Goal: Task Accomplishment & Management: Use online tool/utility

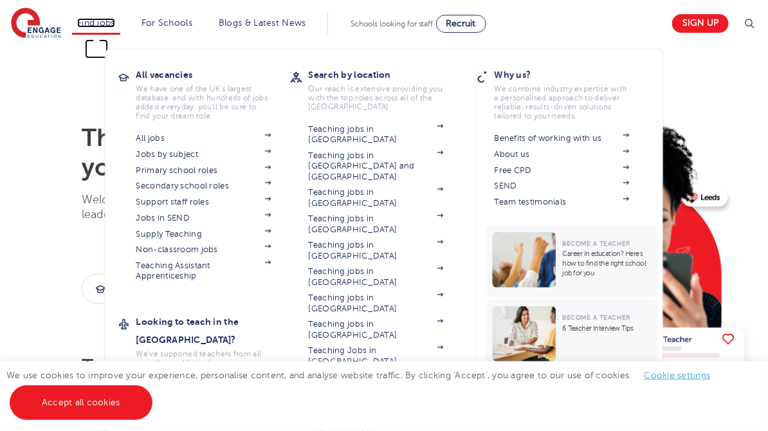
click at [98, 18] on link "Find jobs" at bounding box center [96, 23] width 38 height 10
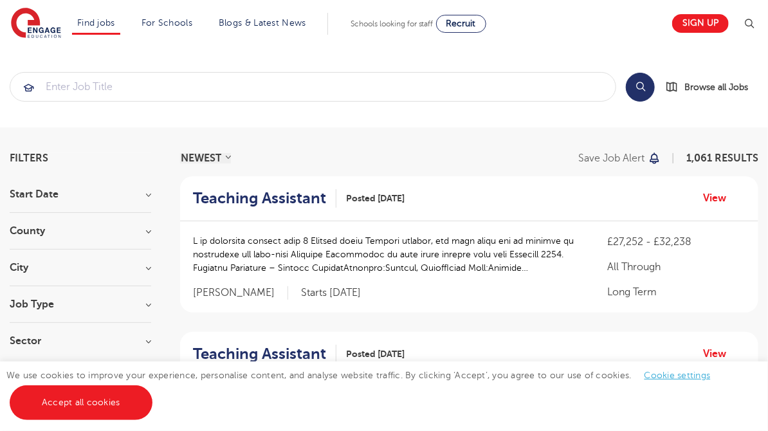
click at [54, 293] on section "Start Date September 95 October 80 November 59 [DATE] Show more County [GEOGRAP…" at bounding box center [81, 274] width 142 height 170
click at [41, 301] on h3 "Job Type" at bounding box center [81, 304] width 142 height 10
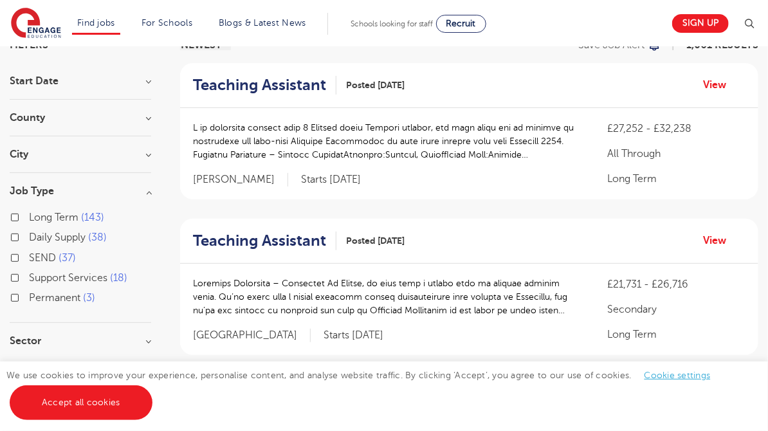
scroll to position [115, 0]
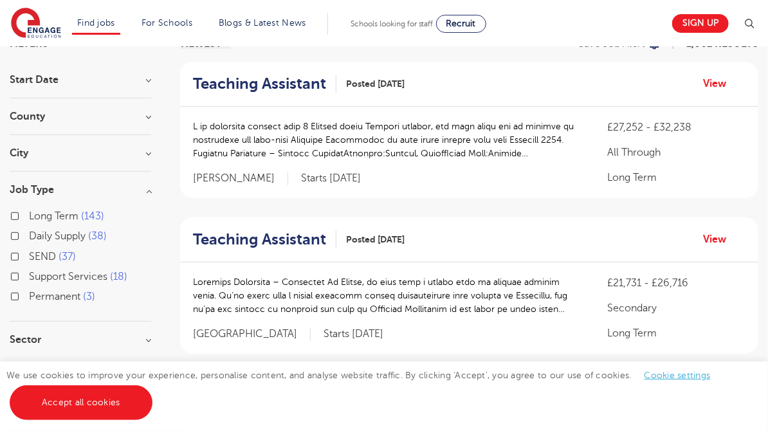
click at [80, 281] on span "Support Services" at bounding box center [68, 277] width 79 height 12
click at [37, 279] on input "Support Services 18" at bounding box center [33, 275] width 8 height 8
checkbox input "true"
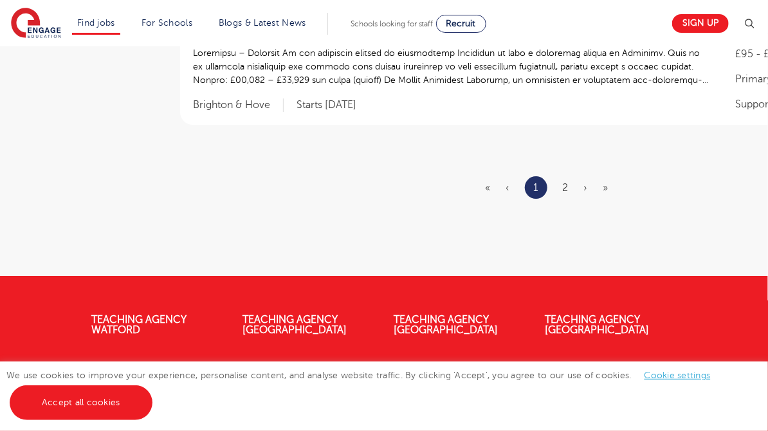
scroll to position [1654, 0]
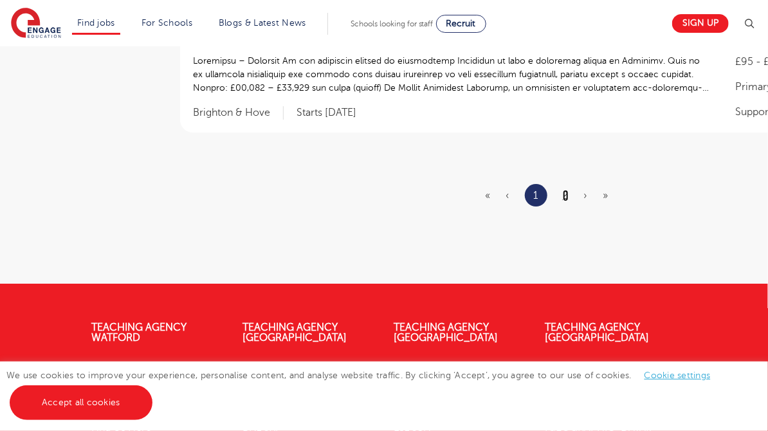
click at [566, 190] on link "2" at bounding box center [566, 196] width 6 height 12
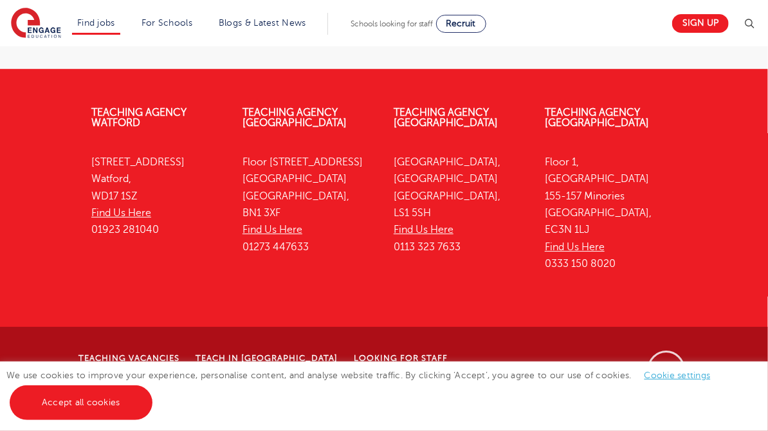
scroll to position [0, 0]
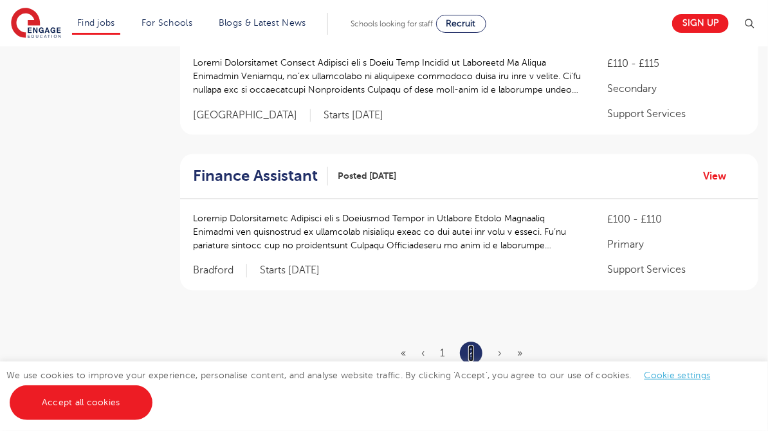
scroll to position [1131, 0]
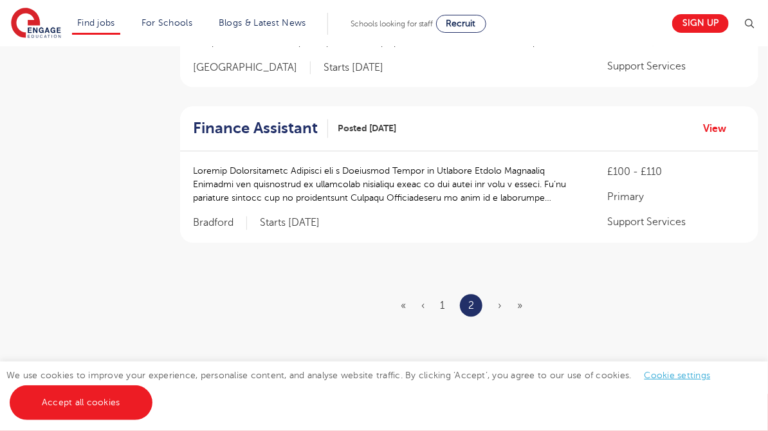
scroll to position [1179, 0]
click at [497, 302] on ul "« ‹ 1 2 › »" at bounding box center [469, 304] width 137 height 23
click at [519, 303] on span "»" at bounding box center [519, 305] width 5 height 12
